Goal: Use online tool/utility: Utilize a website feature to perform a specific function

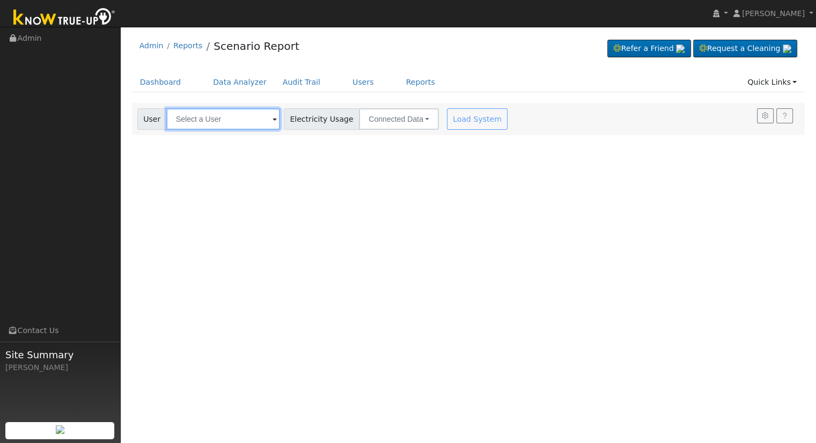
click at [174, 114] on input "text" at bounding box center [223, 118] width 114 height 21
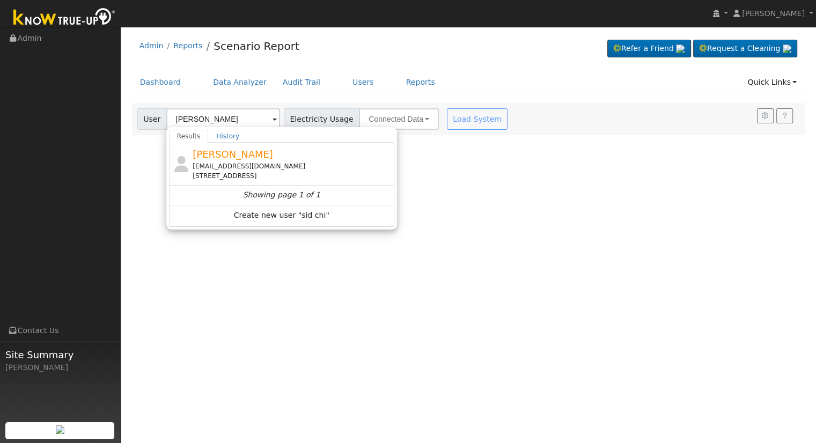
click at [206, 153] on span "[PERSON_NAME]" at bounding box center [233, 154] width 80 height 11
type input "[PERSON_NAME]"
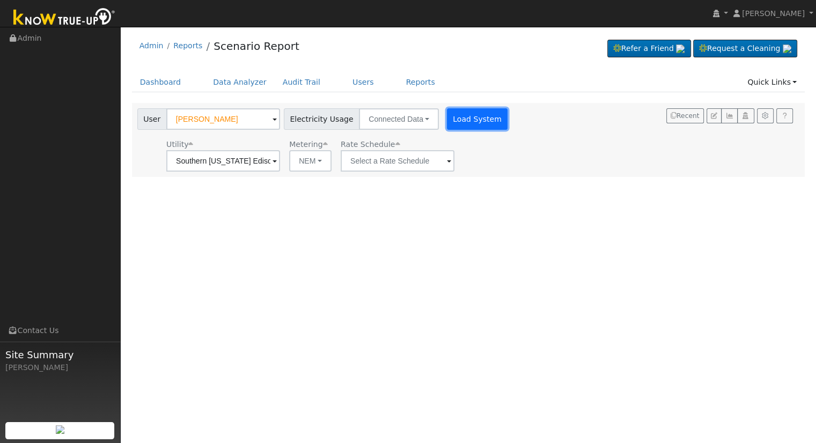
click at [466, 109] on button "Load System" at bounding box center [477, 118] width 61 height 21
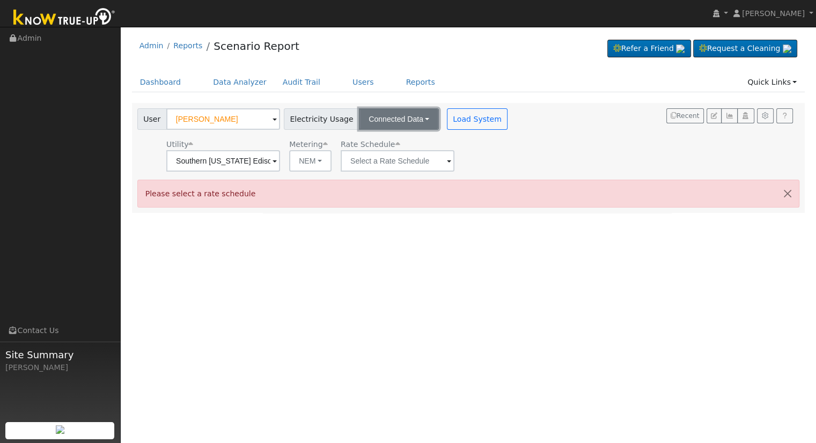
click at [361, 126] on button "Connected Data" at bounding box center [399, 118] width 80 height 21
click at [364, 155] on link "Estimated Data" at bounding box center [400, 158] width 76 height 15
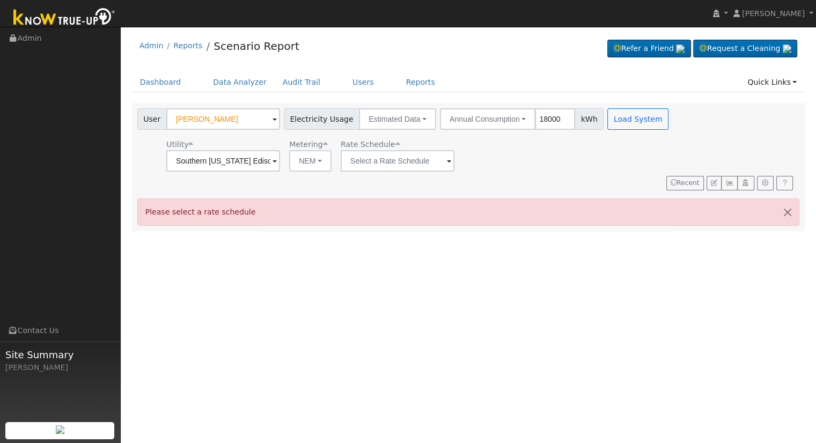
type input "18000"
click at [372, 163] on input "text" at bounding box center [398, 160] width 114 height 21
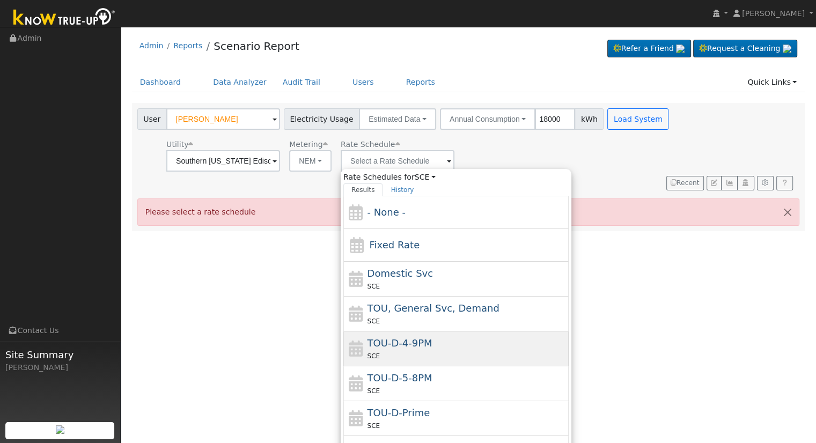
click at [412, 340] on span "TOU-D-4-9PM" at bounding box center [400, 343] width 65 height 11
type input "TOU-D-4-9PM"
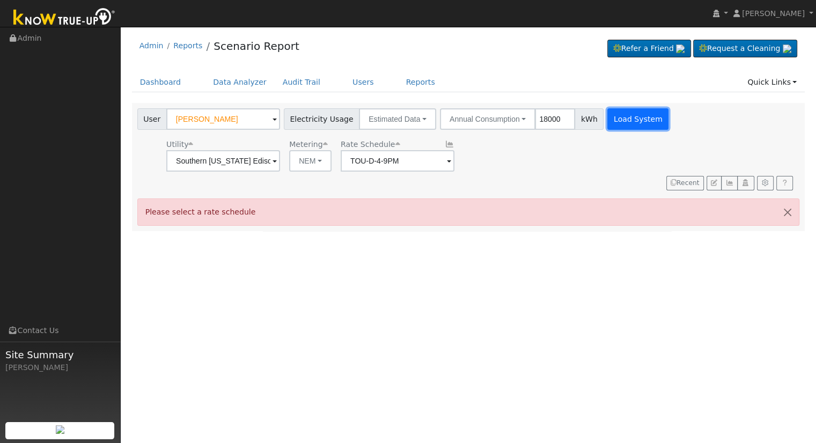
click at [626, 121] on button "Load System" at bounding box center [637, 118] width 61 height 21
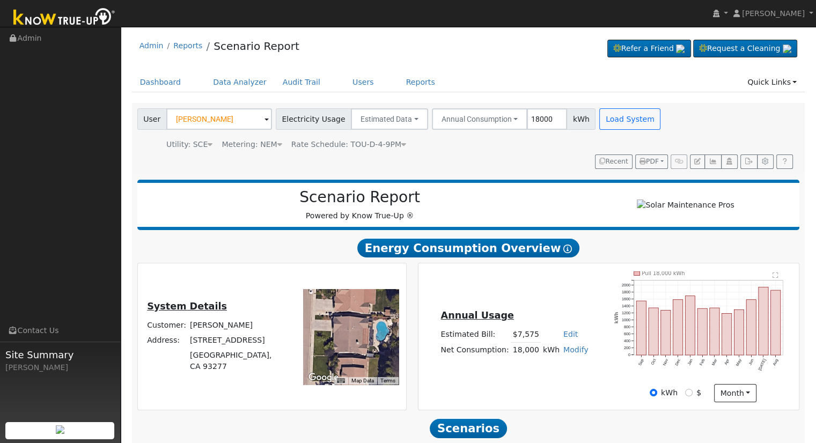
click at [257, 145] on div "Metering: NEM" at bounding box center [252, 144] width 60 height 11
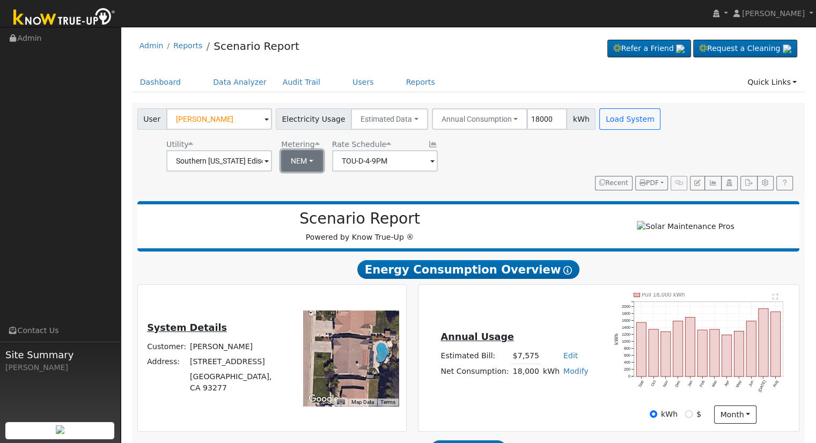
click at [316, 150] on button "NEM" at bounding box center [302, 160] width 42 height 21
click at [399, 210] on h2 "Scenario Report" at bounding box center [359, 219] width 423 height 18
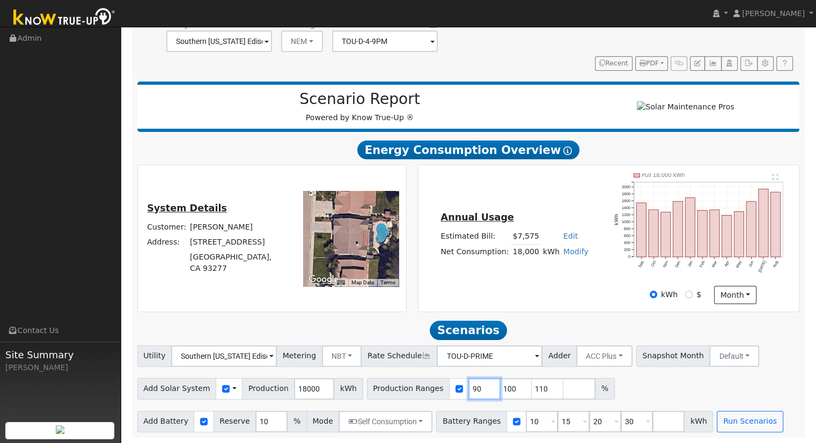
click at [468, 395] on input "90" at bounding box center [484, 388] width 32 height 21
type input "100"
type input "110"
type input "130"
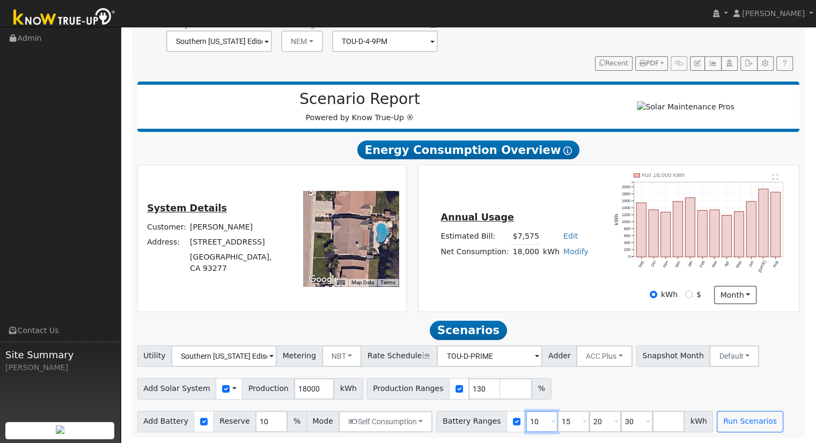
click at [526, 423] on input "10" at bounding box center [542, 421] width 32 height 21
type input "15"
type input "20"
type input "30"
type input "20"
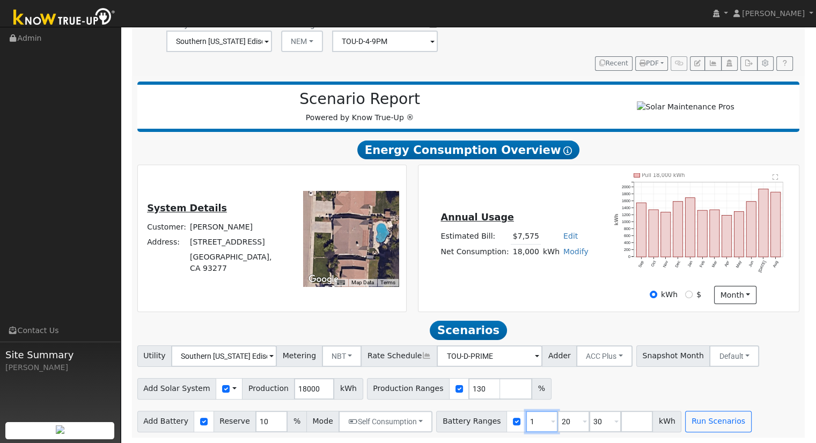
type input "30"
type input "3"
type input "27"
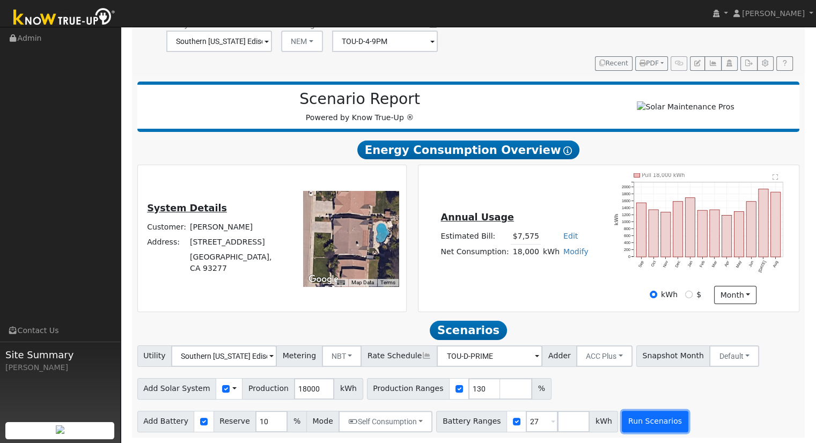
click at [622, 423] on button "Run Scenarios" at bounding box center [655, 421] width 66 height 21
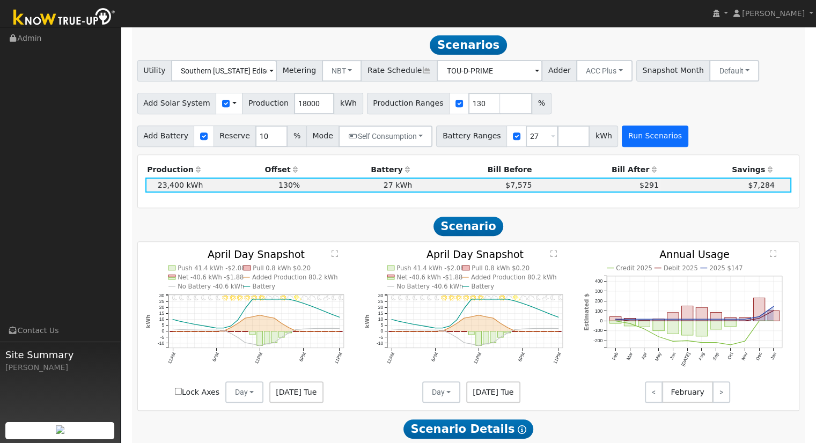
scroll to position [411, 0]
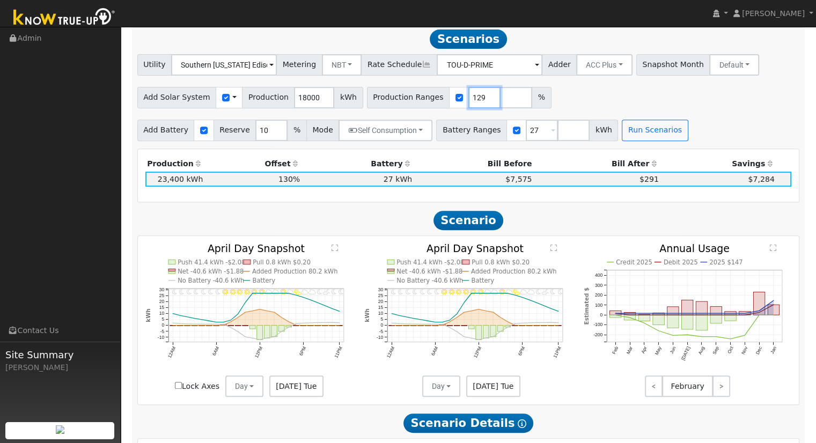
click at [470, 102] on input "129" at bounding box center [484, 97] width 32 height 21
click at [470, 102] on input "128" at bounding box center [484, 97] width 32 height 21
click at [470, 102] on input "127" at bounding box center [484, 97] width 32 height 21
click at [470, 102] on input "126" at bounding box center [484, 97] width 32 height 21
click at [472, 102] on input "125" at bounding box center [484, 97] width 32 height 21
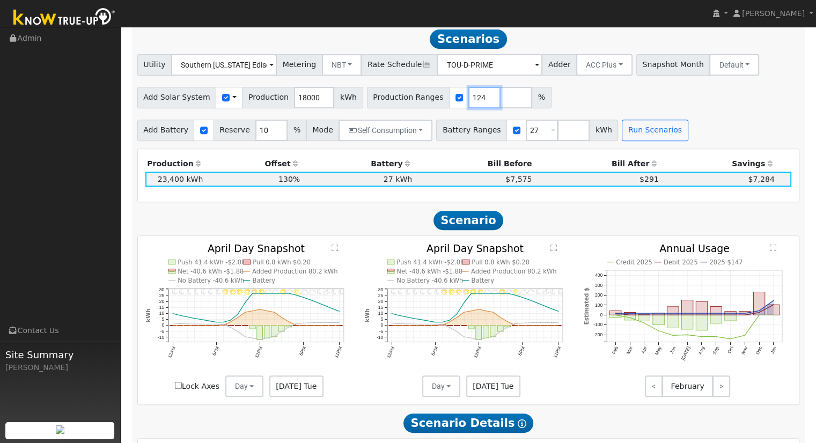
click at [472, 102] on input "124" at bounding box center [484, 97] width 32 height 21
click at [472, 102] on input "123" at bounding box center [484, 97] width 32 height 21
click at [472, 102] on input "122" at bounding box center [484, 97] width 32 height 21
click at [472, 102] on input "121" at bounding box center [484, 97] width 32 height 21
click at [472, 102] on input "120" at bounding box center [484, 97] width 32 height 21
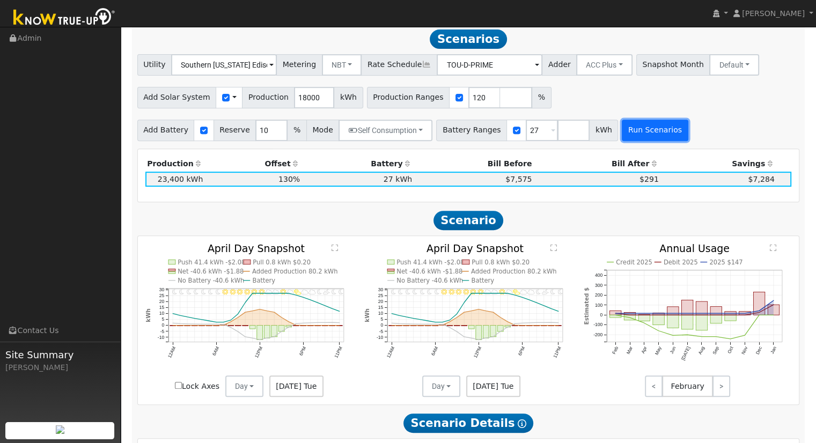
click at [622, 140] on button "Run Scenarios" at bounding box center [655, 130] width 66 height 21
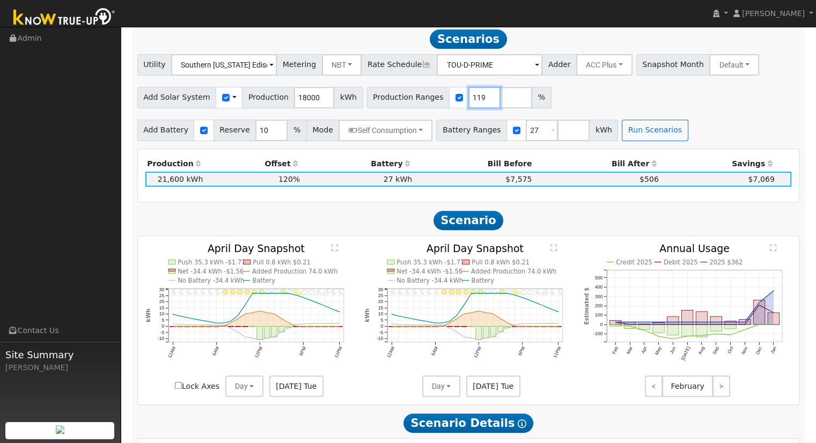
click at [472, 104] on input "119" at bounding box center [484, 97] width 32 height 21
click at [472, 104] on input "118" at bounding box center [484, 97] width 32 height 21
click at [472, 104] on input "117" at bounding box center [484, 97] width 32 height 21
click at [472, 104] on input "116" at bounding box center [484, 97] width 32 height 21
click at [472, 104] on input "115" at bounding box center [484, 97] width 32 height 21
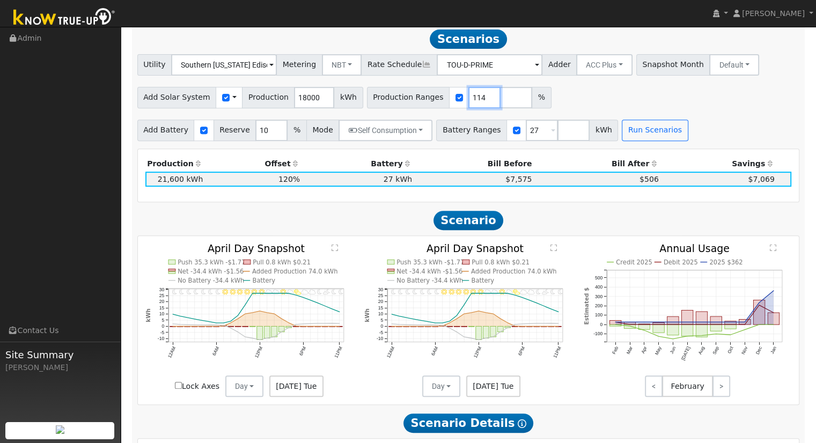
click at [472, 104] on input "114" at bounding box center [484, 97] width 32 height 21
click at [631, 135] on button "Run Scenarios" at bounding box center [655, 130] width 66 height 21
click at [469, 103] on input "113" at bounding box center [484, 97] width 32 height 21
type input "112"
click at [469, 103] on input "112" at bounding box center [484, 97] width 32 height 21
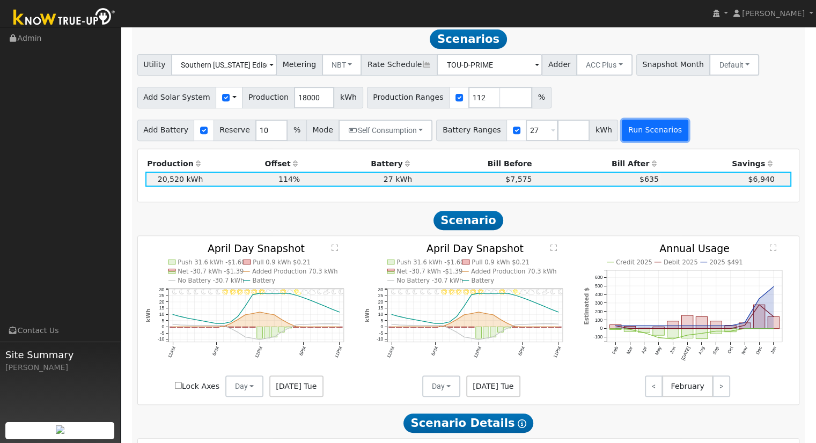
click at [622, 134] on button "Run Scenarios" at bounding box center [655, 130] width 66 height 21
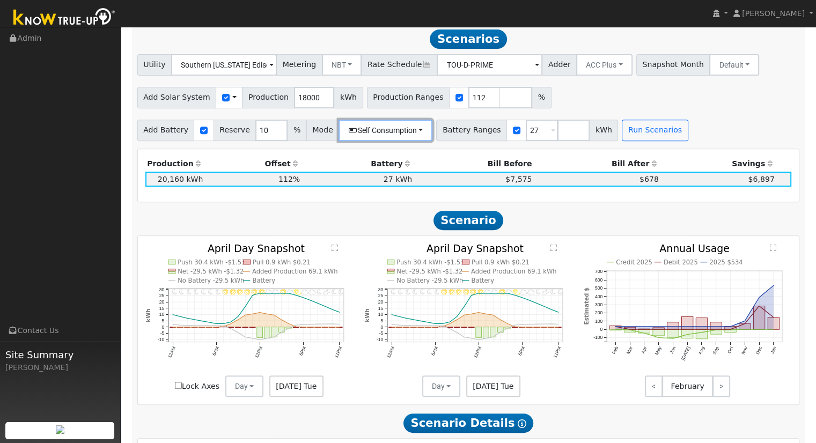
drag, startPoint x: 397, startPoint y: 128, endPoint x: 398, endPoint y: 153, distance: 24.7
click at [397, 127] on button "Self Consumption" at bounding box center [386, 130] width 94 height 21
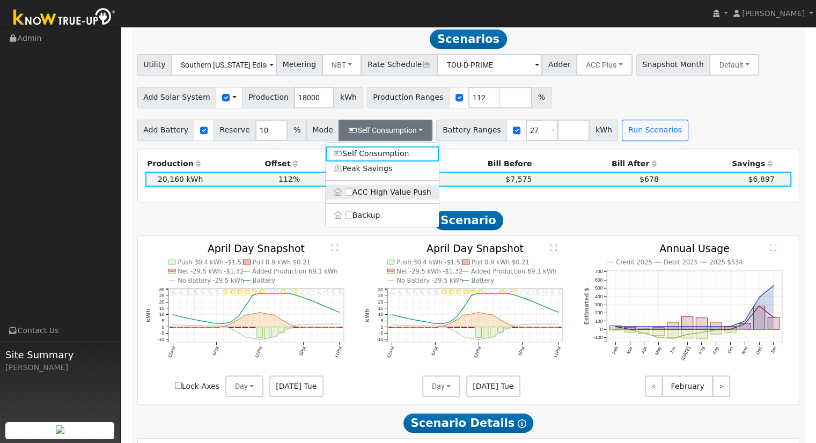
click at [392, 195] on label "ACC High Value Push" at bounding box center [382, 192] width 113 height 15
click at [353, 195] on input "ACC High Value Push" at bounding box center [349, 192] width 8 height 8
checkbox input "true"
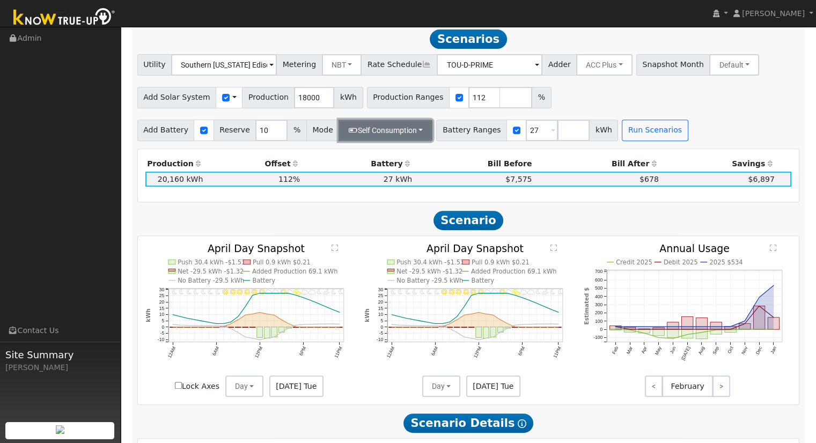
click at [389, 140] on button "Self Consumption" at bounding box center [386, 130] width 94 height 21
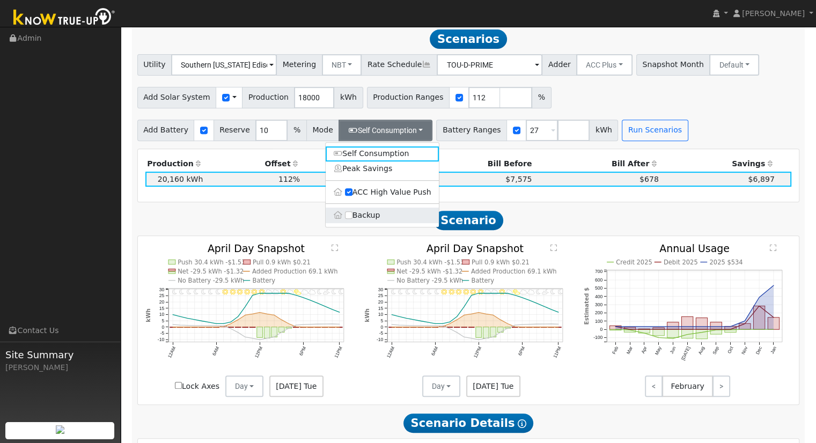
click at [373, 214] on label "Backup" at bounding box center [382, 215] width 113 height 15
click at [353, 214] on input "Backup" at bounding box center [349, 215] width 8 height 8
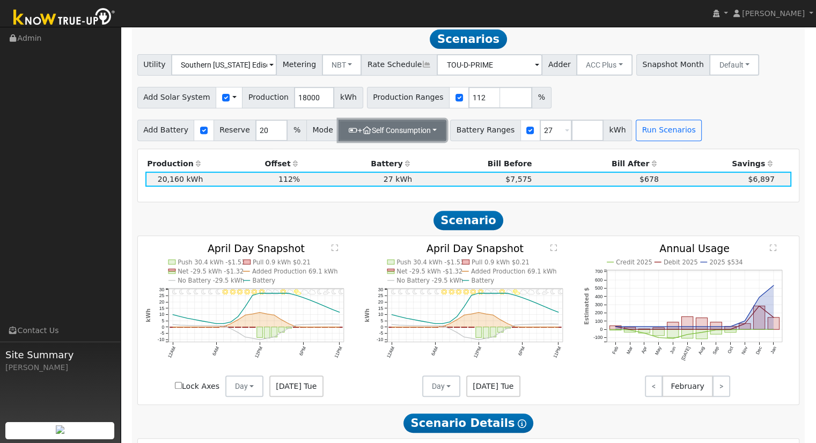
click at [390, 141] on button "+ Self Consumption" at bounding box center [393, 130] width 108 height 21
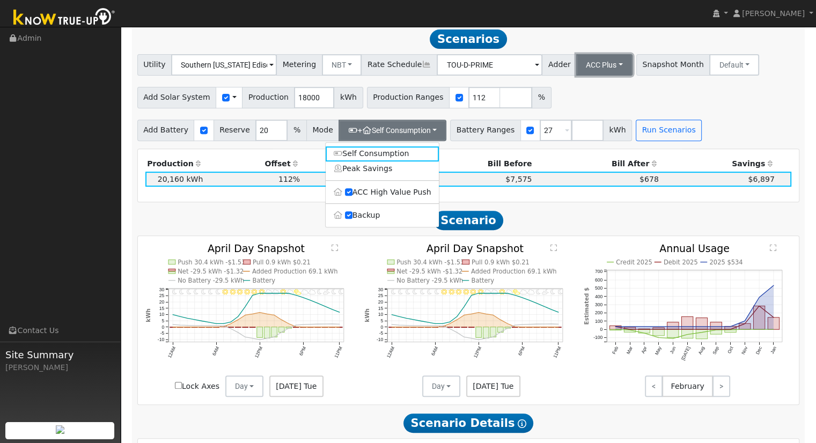
click at [590, 57] on button "ACC Plus" at bounding box center [604, 64] width 56 height 21
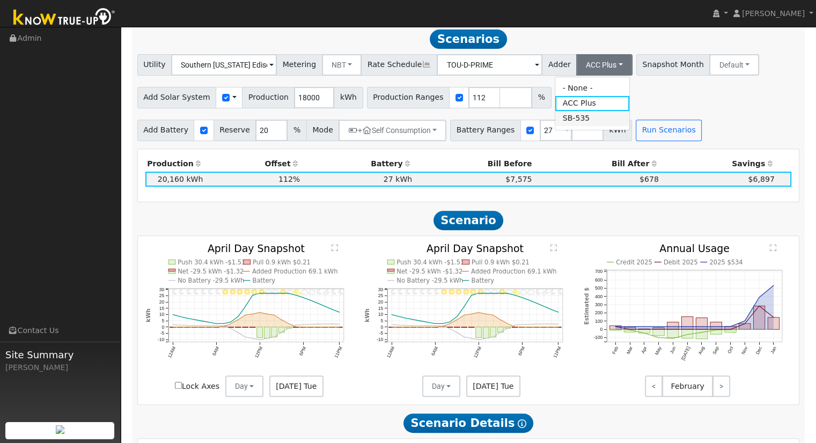
click at [581, 121] on link "SB-535" at bounding box center [592, 118] width 75 height 15
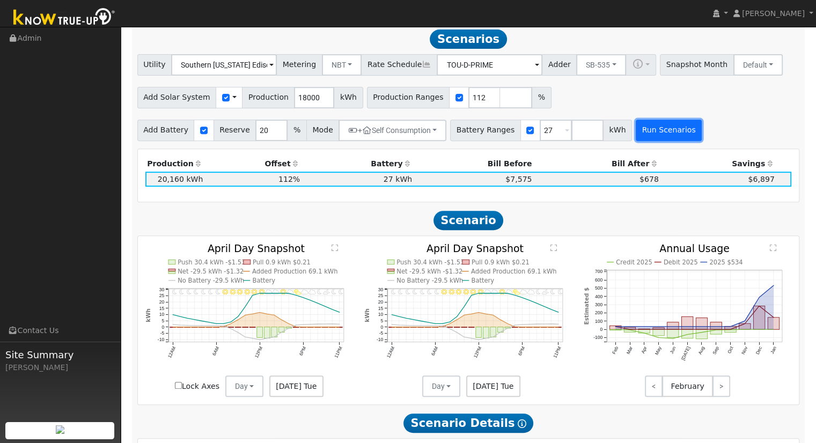
click at [636, 127] on button "Run Scenarios" at bounding box center [669, 130] width 66 height 21
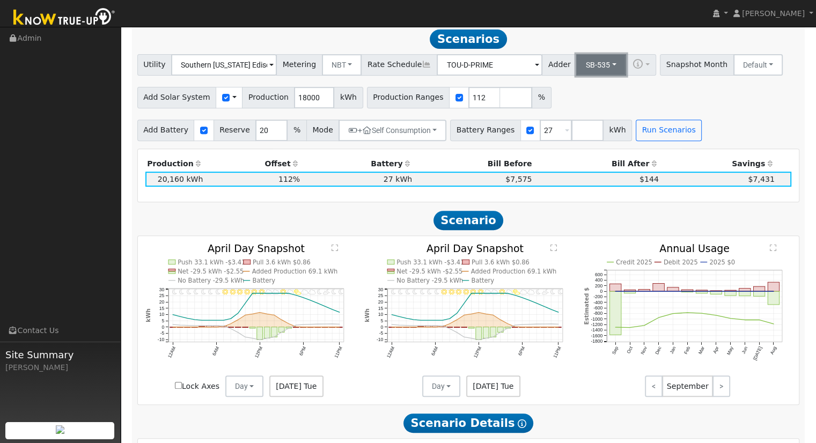
click at [599, 71] on button "SB-535" at bounding box center [601, 64] width 50 height 21
click at [583, 96] on link "- None -" at bounding box center [592, 88] width 75 height 15
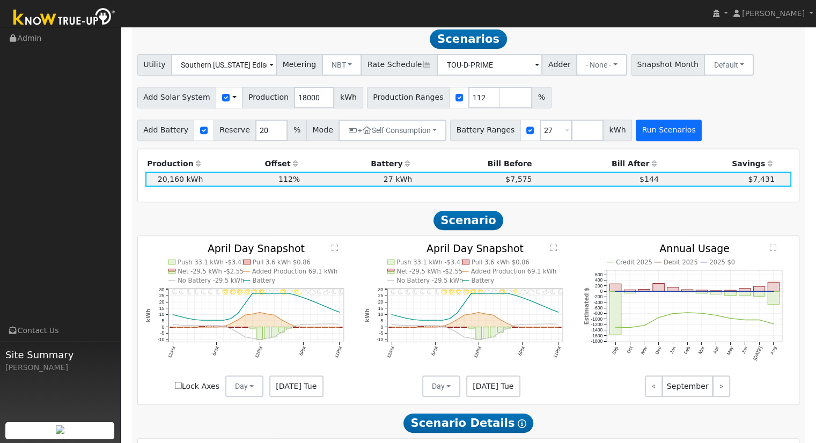
drag, startPoint x: 674, startPoint y: 149, endPoint x: 657, endPoint y: 136, distance: 21.5
click at [672, 149] on div "Scenario Report Powered by Know True-Up ® Energy Consumption Overview Show Help…" at bounding box center [468, 347] width 673 height 1125
click at [657, 136] on button "Run Scenarios" at bounding box center [669, 130] width 66 height 21
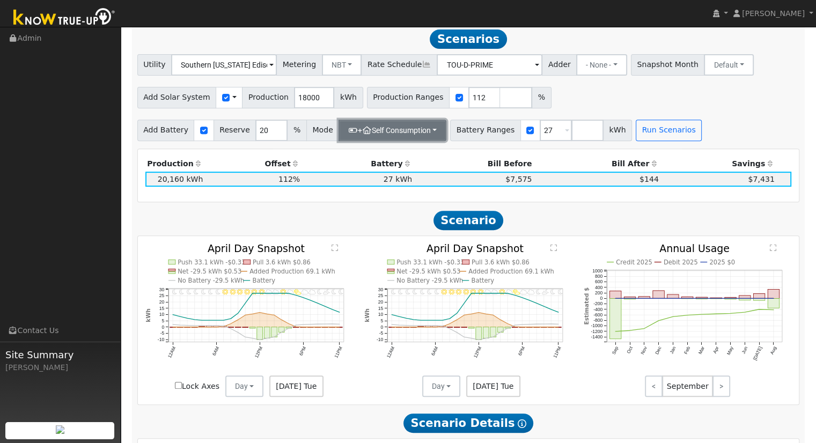
click at [339, 131] on button "+ Self Consumption" at bounding box center [393, 130] width 108 height 21
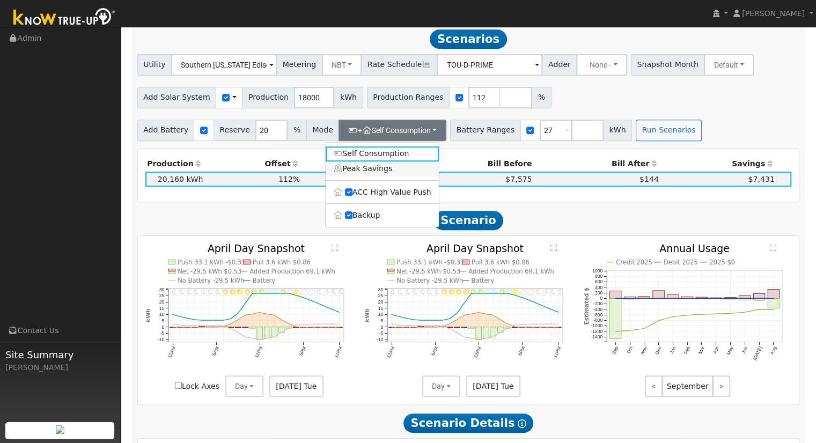
click at [355, 174] on link "Peak Savings" at bounding box center [382, 169] width 113 height 15
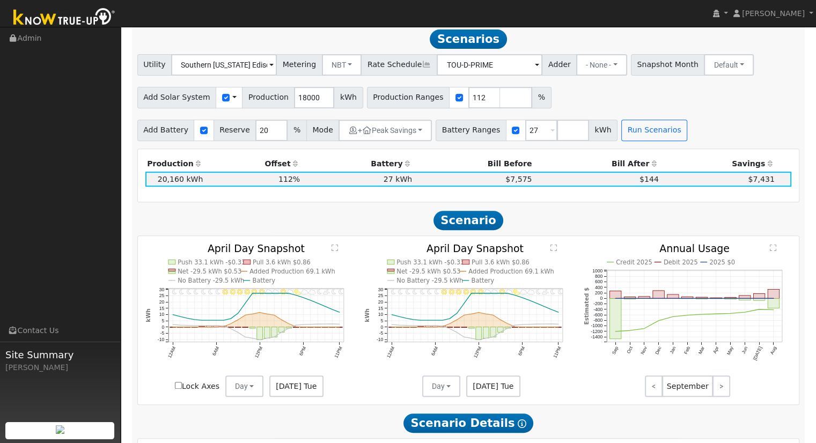
click at [649, 149] on div "Scenario Report Powered by Know True-Up ® Energy Consumption Overview Show Help…" at bounding box center [468, 347] width 673 height 1125
click at [628, 138] on button "Run Scenarios" at bounding box center [654, 130] width 66 height 21
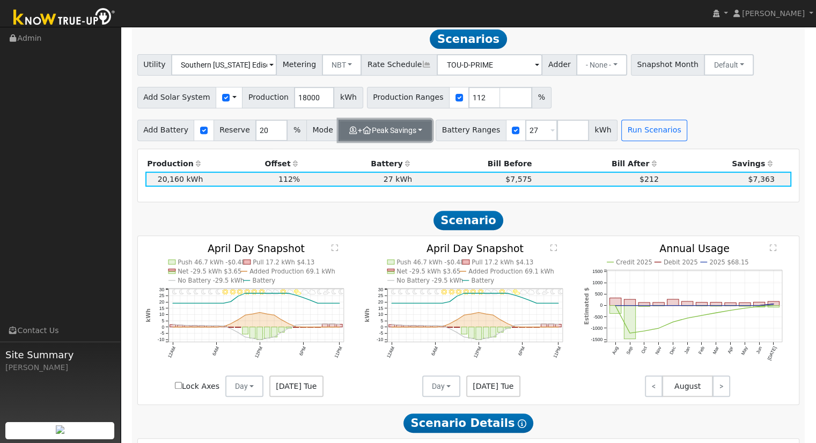
click at [389, 130] on button "+ Peak Savings" at bounding box center [385, 130] width 93 height 21
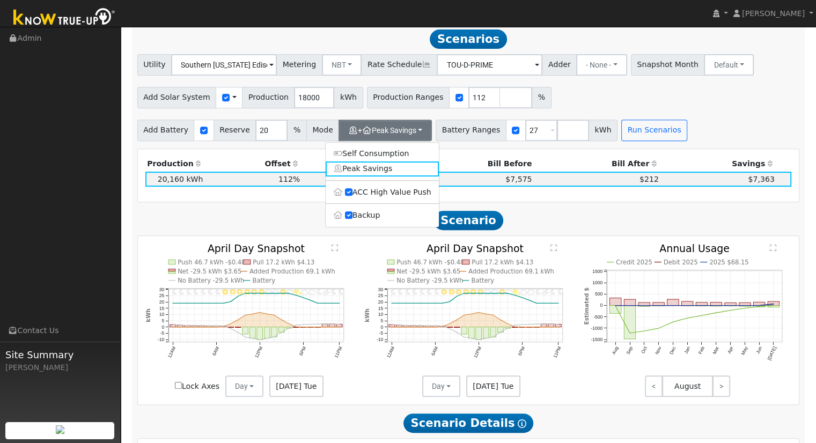
click at [363, 198] on label "ACC High Value Push" at bounding box center [382, 192] width 113 height 15
click at [353, 196] on input "ACC High Value Push" at bounding box center [349, 192] width 8 height 8
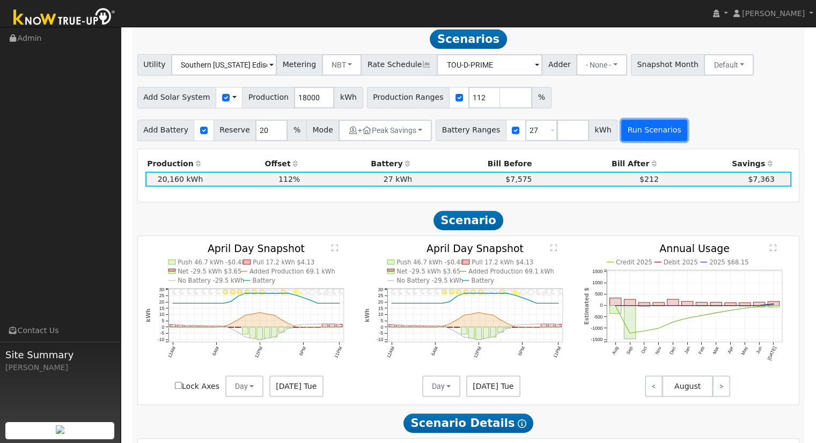
click at [621, 137] on button "Run Scenarios" at bounding box center [654, 130] width 66 height 21
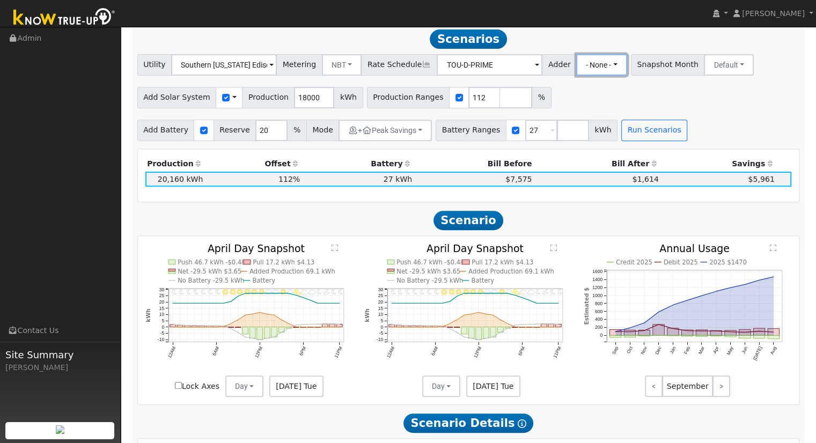
drag, startPoint x: 577, startPoint y: 58, endPoint x: 588, endPoint y: 102, distance: 44.8
click at [577, 60] on button "- None -" at bounding box center [601, 64] width 51 height 21
click at [588, 124] on link "SB-535" at bounding box center [592, 118] width 75 height 15
click at [653, 152] on div "Production Offset Battery Reserve Mode ACC Push Incentive Bill Before Bill Afte…" at bounding box center [468, 176] width 663 height 54
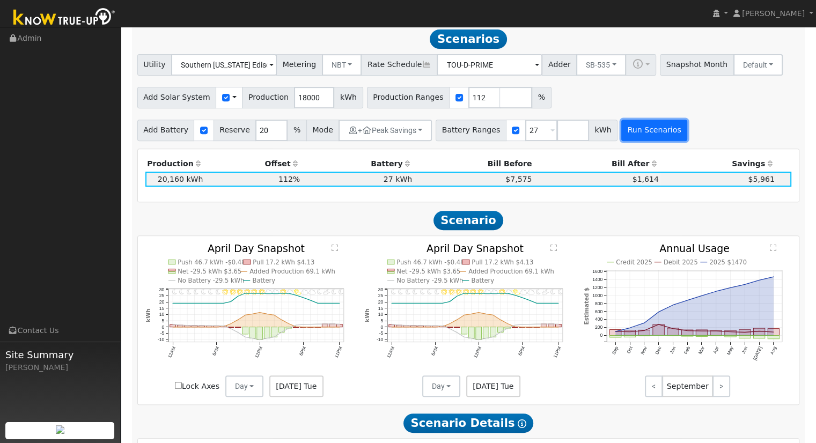
click at [643, 129] on button "Run Scenarios" at bounding box center [654, 130] width 66 height 21
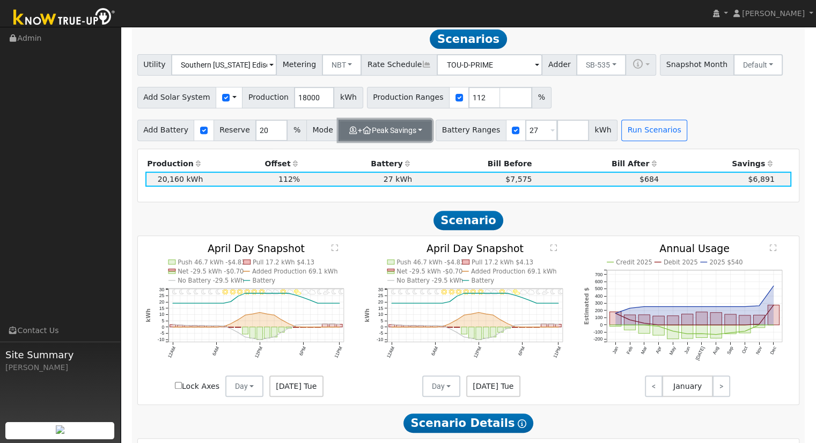
click at [373, 132] on button "+ Peak Savings" at bounding box center [385, 130] width 93 height 21
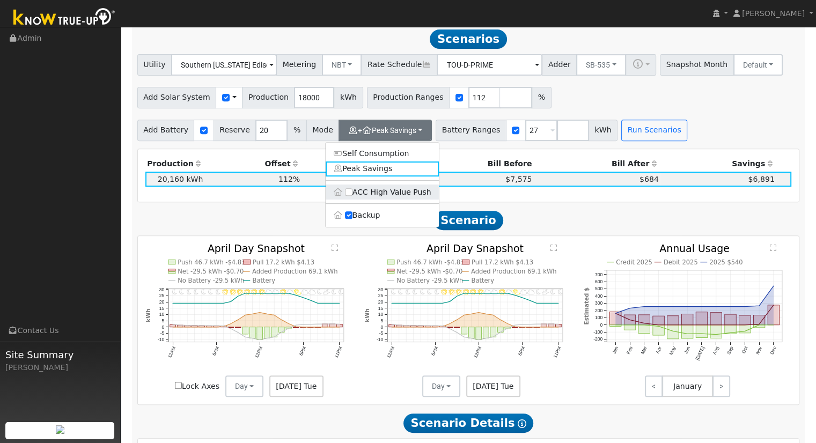
click at [363, 192] on label "ACC High Value Push" at bounding box center [382, 192] width 113 height 15
click at [353, 192] on input "ACC High Value Push" at bounding box center [349, 192] width 8 height 8
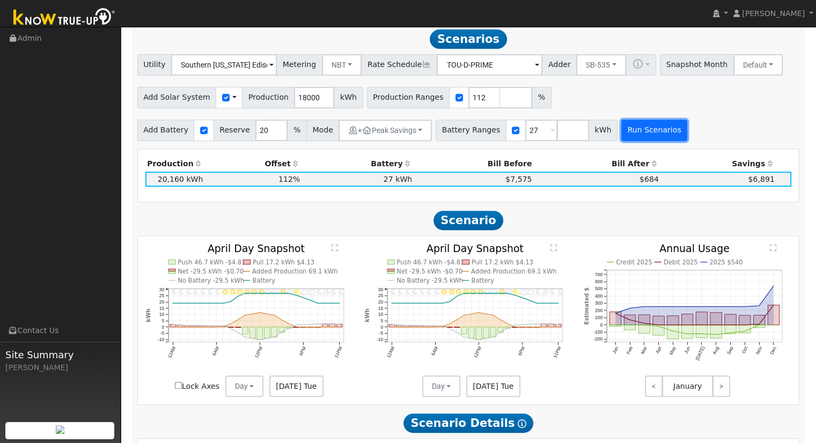
click at [640, 131] on button "Run Scenarios" at bounding box center [654, 130] width 66 height 21
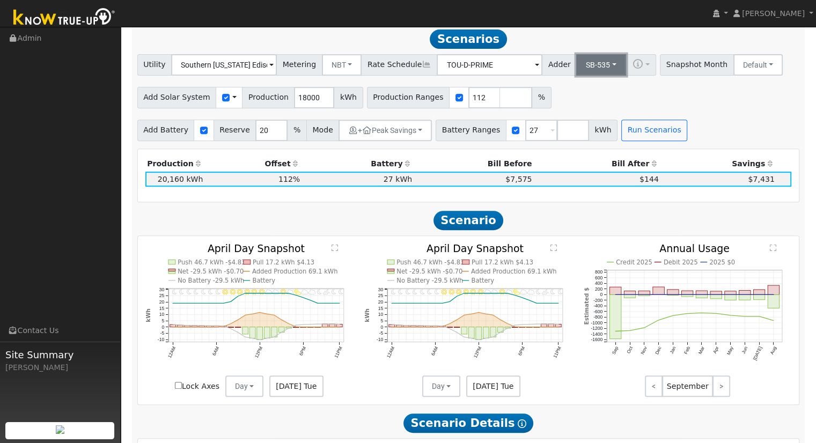
click at [576, 63] on button "SB-535" at bounding box center [601, 64] width 50 height 21
click at [573, 93] on link "- None -" at bounding box center [592, 88] width 75 height 15
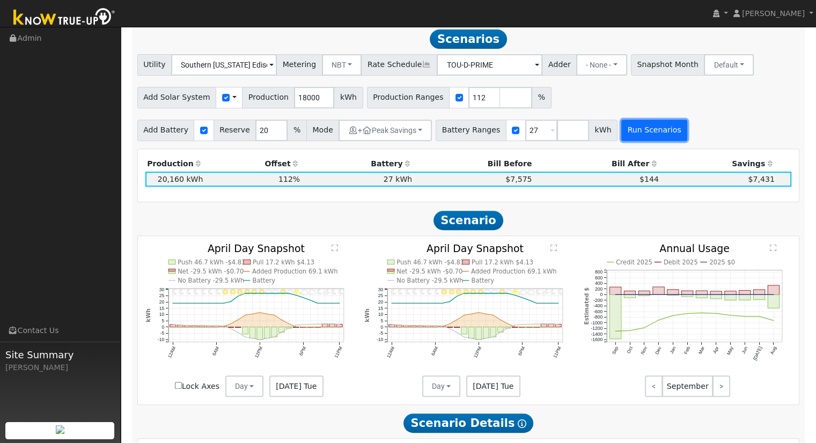
click at [655, 134] on button "Run Scenarios" at bounding box center [654, 130] width 66 height 21
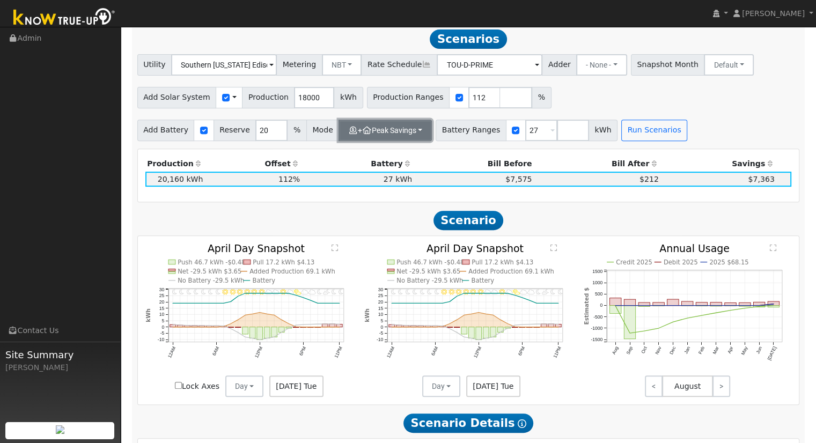
click at [372, 137] on button "+ Peak Savings" at bounding box center [385, 130] width 93 height 21
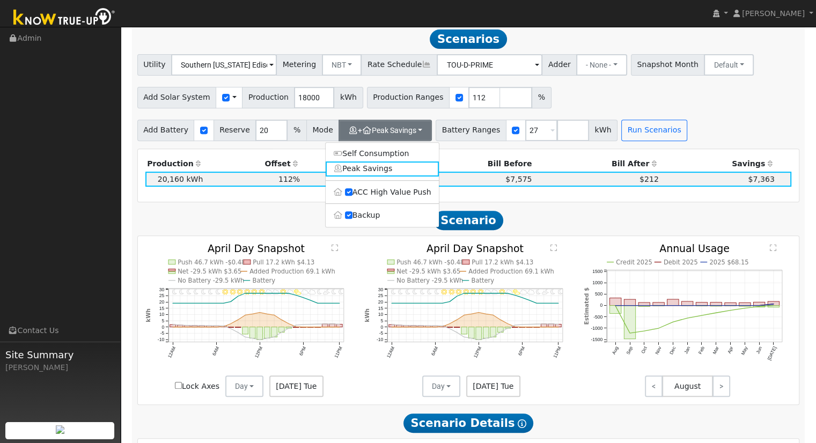
click at [367, 215] on label "Backup" at bounding box center [382, 215] width 113 height 15
click at [353, 215] on input "Backup" at bounding box center [349, 215] width 8 height 8
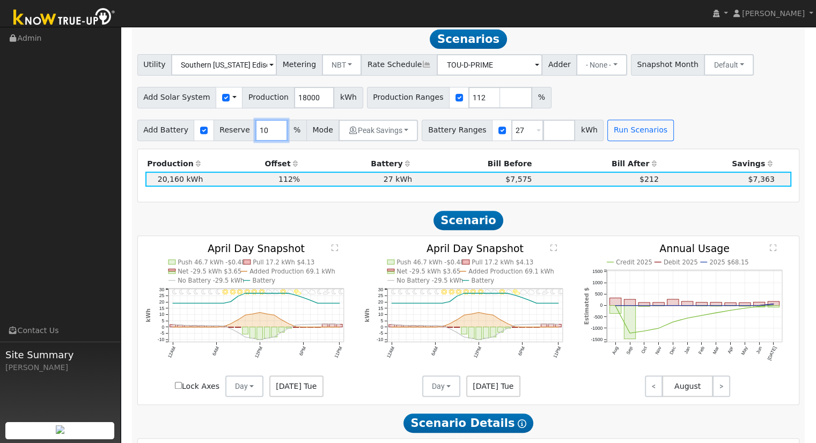
click at [255, 130] on input "10" at bounding box center [271, 130] width 32 height 21
click at [269, 134] on input "11" at bounding box center [271, 130] width 32 height 21
click at [270, 134] on input "12" at bounding box center [271, 130] width 32 height 21
click at [270, 134] on input "13" at bounding box center [271, 130] width 32 height 21
click at [270, 134] on input "14" at bounding box center [271, 130] width 32 height 21
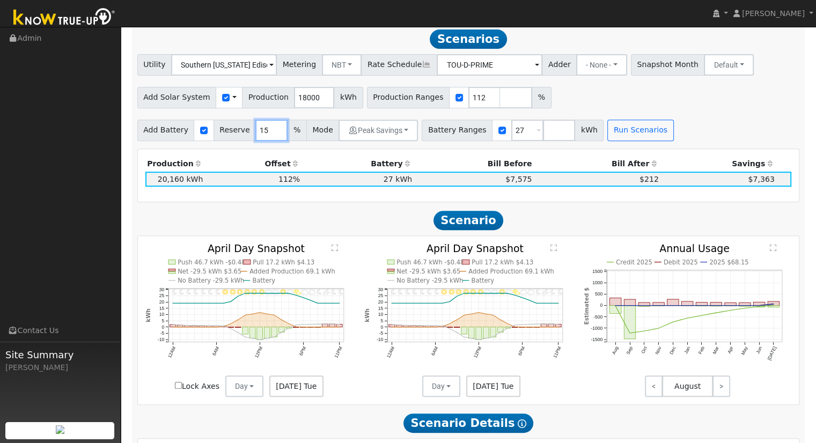
click at [270, 134] on input "15" at bounding box center [271, 130] width 32 height 21
click at [270, 134] on input "16" at bounding box center [271, 130] width 32 height 21
click at [270, 134] on input "17" at bounding box center [271, 130] width 32 height 21
click at [270, 134] on input "18" at bounding box center [271, 130] width 32 height 21
click at [270, 134] on input "19" at bounding box center [271, 130] width 32 height 21
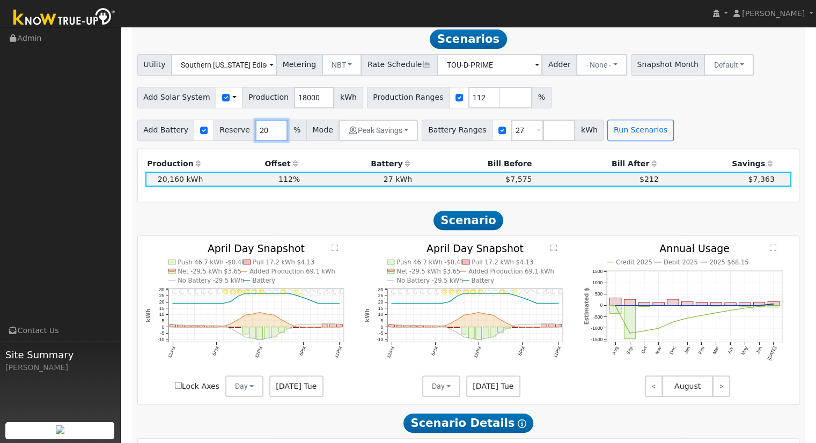
type input "20"
click at [270, 134] on input "20" at bounding box center [271, 130] width 32 height 21
click at [350, 126] on button "Peak Savings" at bounding box center [378, 130] width 79 height 21
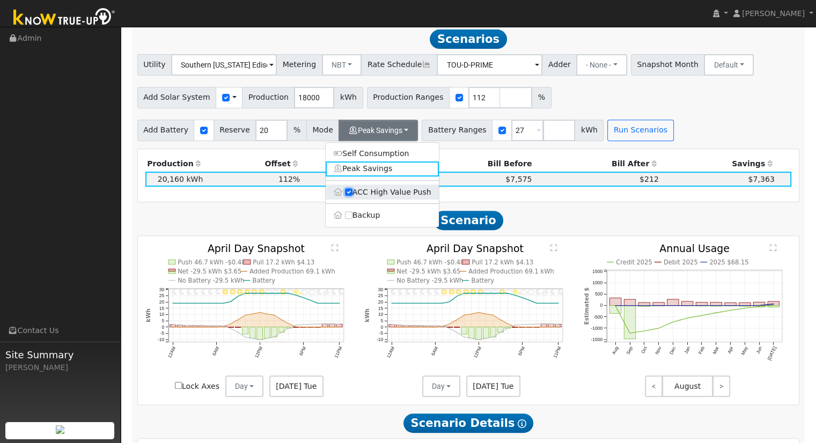
click at [348, 195] on input "ACC High Value Push" at bounding box center [349, 192] width 8 height 8
checkbox input "false"
click at [639, 130] on button "Run Scenarios" at bounding box center [640, 130] width 66 height 21
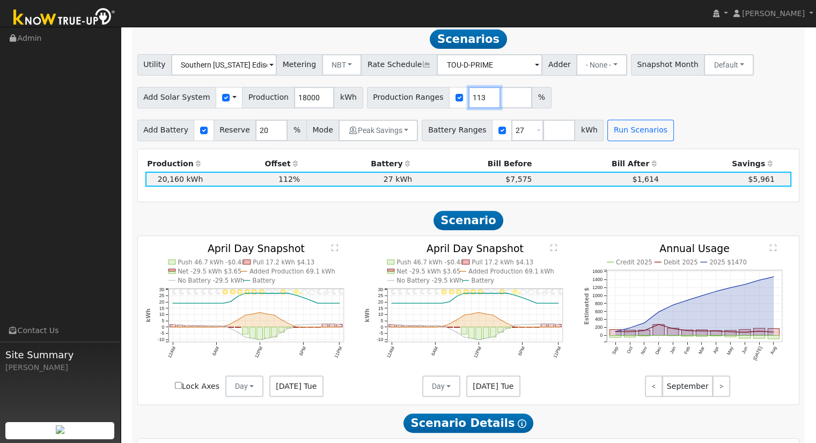
click at [470, 100] on input "113" at bounding box center [484, 97] width 32 height 21
click at [470, 100] on input "114" at bounding box center [484, 97] width 32 height 21
click at [607, 134] on button "Run Scenarios" at bounding box center [640, 130] width 66 height 21
click at [471, 104] on input "113" at bounding box center [484, 97] width 32 height 21
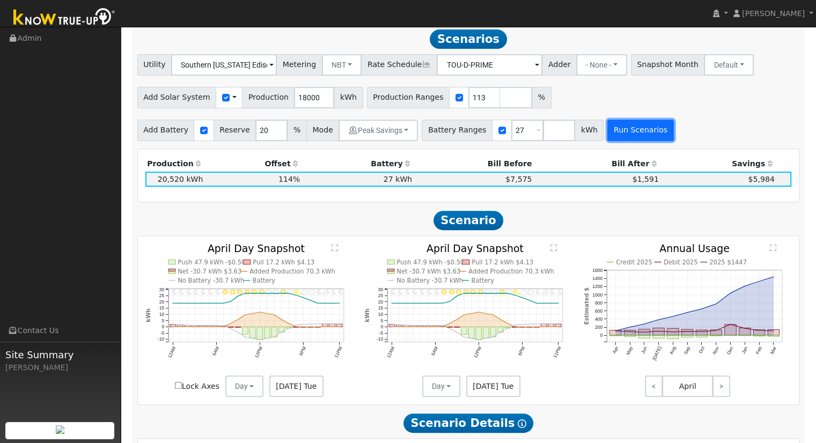
click at [607, 140] on button "Run Scenarios" at bounding box center [640, 130] width 66 height 21
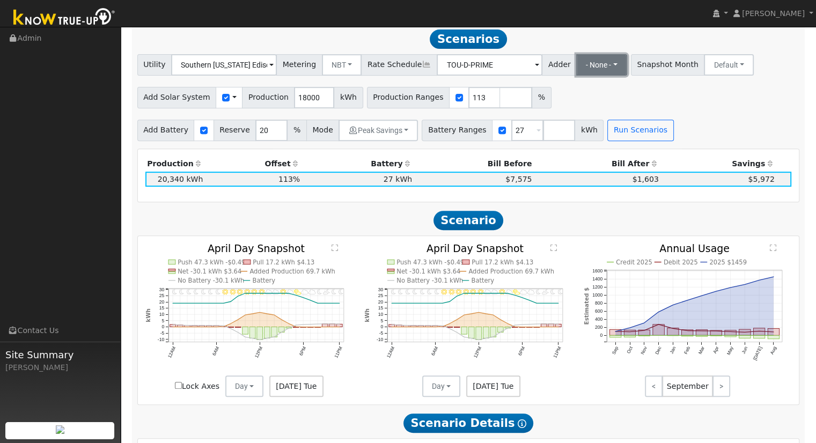
click at [576, 71] on button "- None -" at bounding box center [601, 64] width 51 height 21
click at [588, 123] on link "SB-535" at bounding box center [592, 118] width 75 height 15
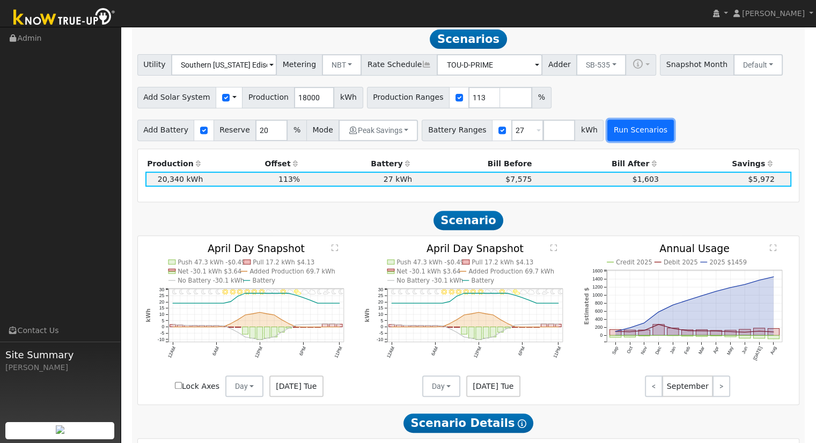
click at [607, 135] on button "Run Scenarios" at bounding box center [640, 130] width 66 height 21
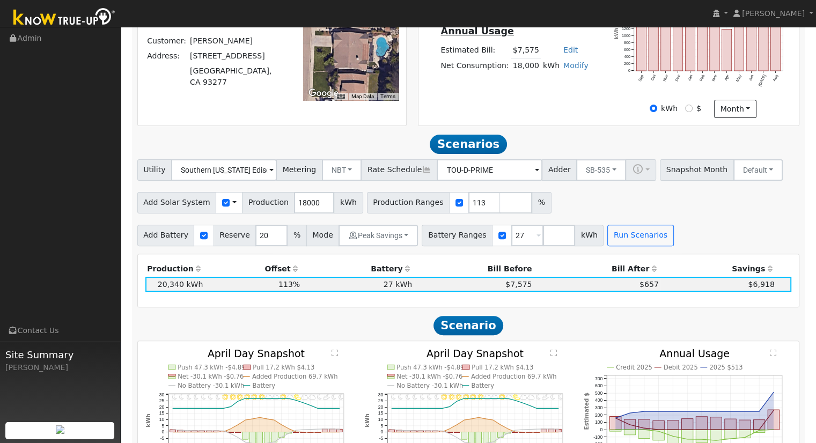
scroll to position [304, 0]
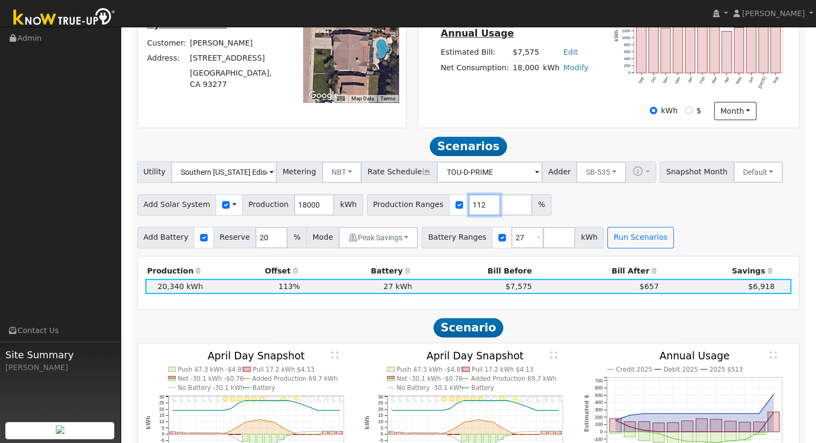
type input "112"
click at [471, 211] on input "112" at bounding box center [484, 204] width 32 height 21
click at [625, 241] on button "Run Scenarios" at bounding box center [640, 237] width 66 height 21
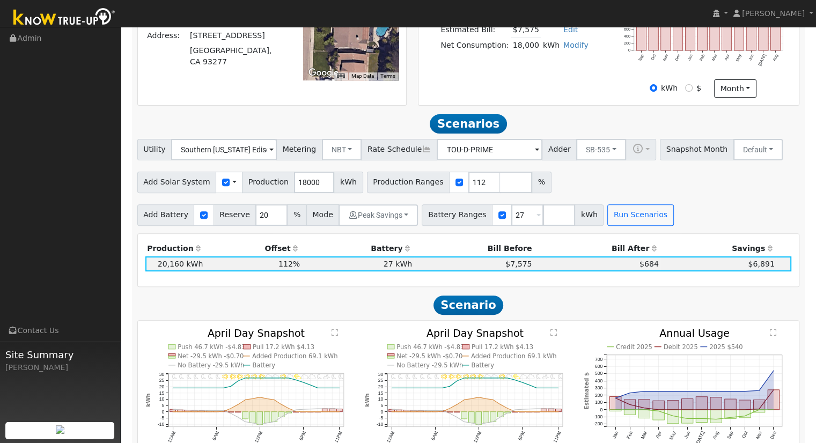
scroll to position [250, 0]
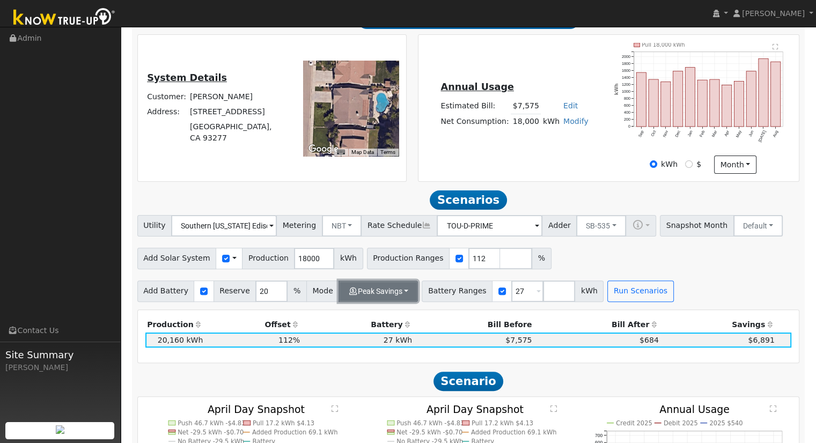
click at [378, 288] on button "Peak Savings" at bounding box center [378, 291] width 79 height 21
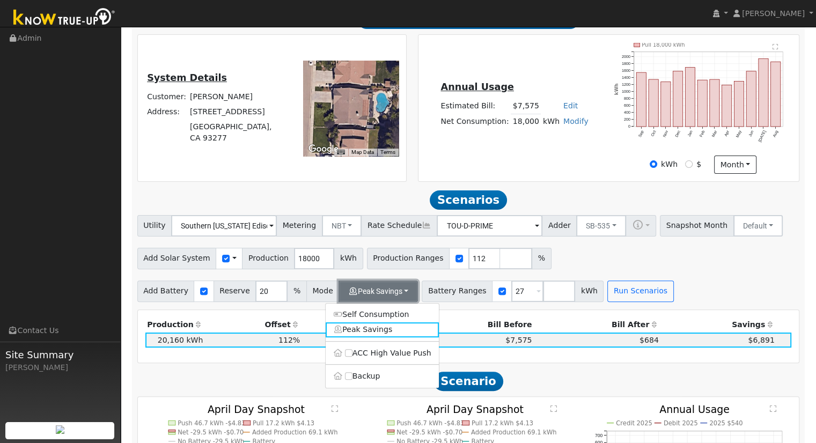
click at [393, 296] on button "Peak Savings" at bounding box center [378, 291] width 79 height 21
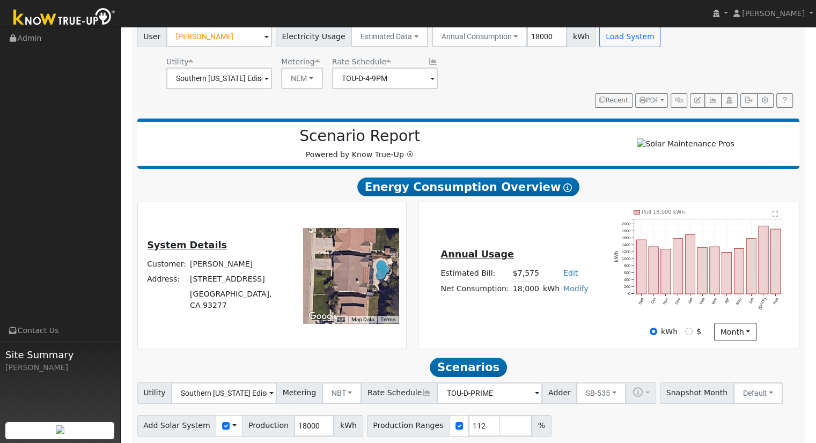
scroll to position [0, 0]
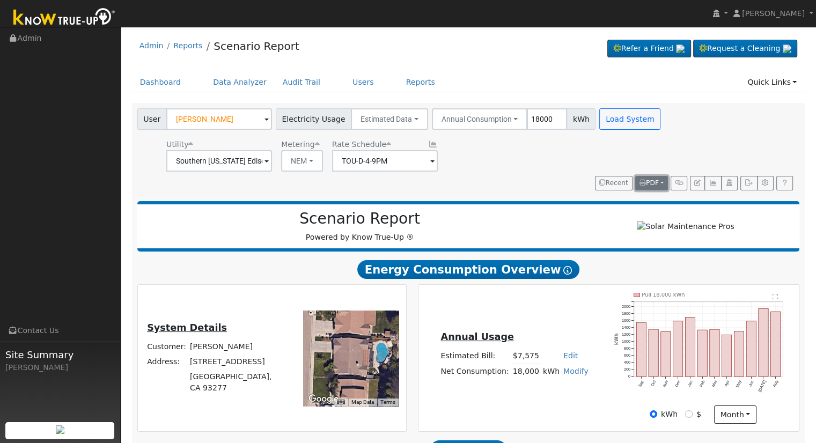
click at [647, 182] on span "PDF" at bounding box center [649, 183] width 19 height 8
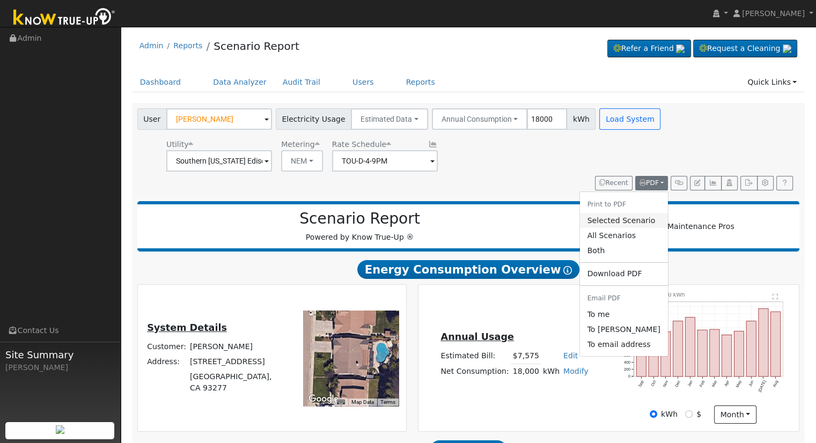
click at [634, 221] on link "Selected Scenario" at bounding box center [624, 220] width 88 height 15
